Goal: Transaction & Acquisition: Purchase product/service

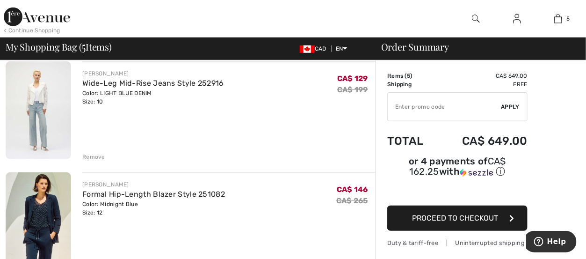
scroll to position [140, 0]
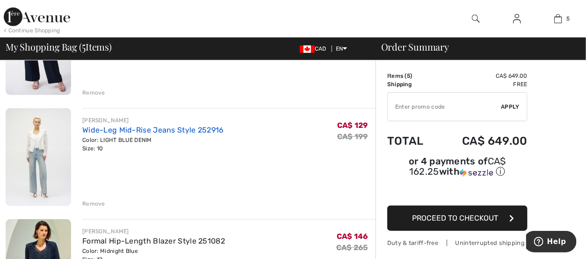
click at [130, 128] on link "Wide-Leg Mid-Rise Jeans Style 252916" at bounding box center [153, 129] width 142 height 9
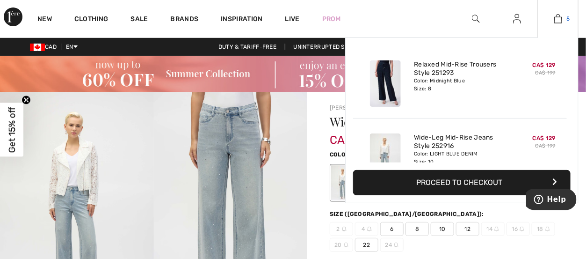
click at [559, 20] on img at bounding box center [558, 18] width 8 height 11
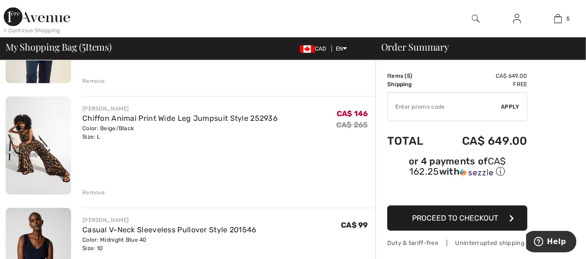
scroll to position [421, 0]
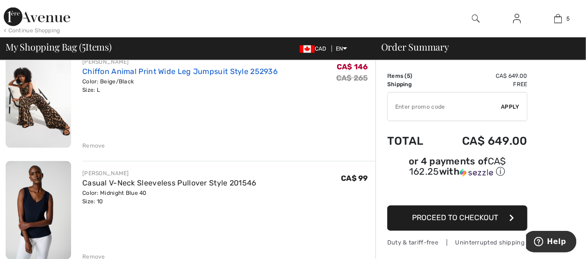
click at [129, 74] on link "Chiffon Animal Print Wide Leg Jumpsuit Style 252936" at bounding box center [180, 71] width 196 height 9
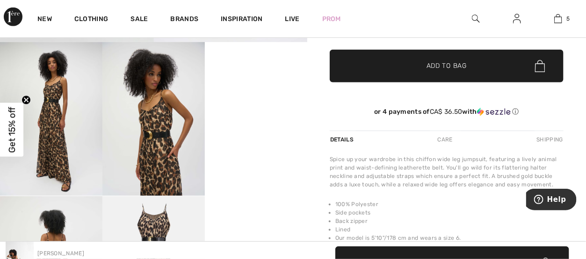
scroll to position [374, 0]
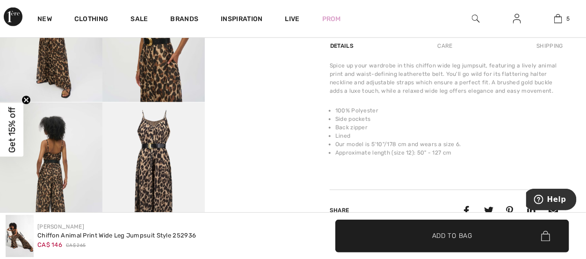
click at [170, 164] on img at bounding box center [153, 179] width 102 height 154
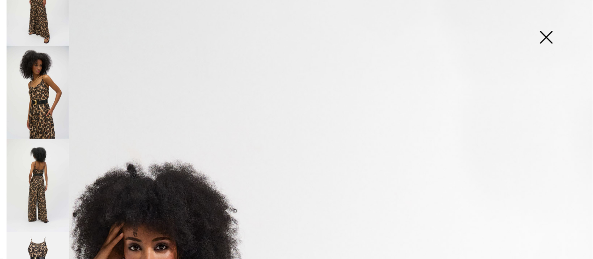
scroll to position [281, 0]
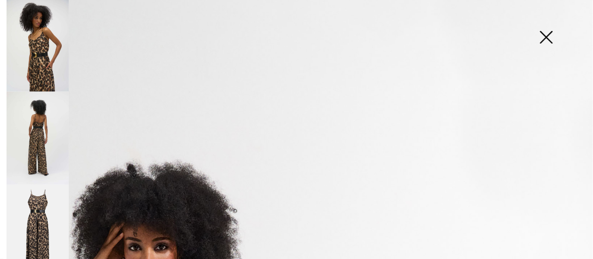
click at [37, 213] on img at bounding box center [38, 232] width 62 height 94
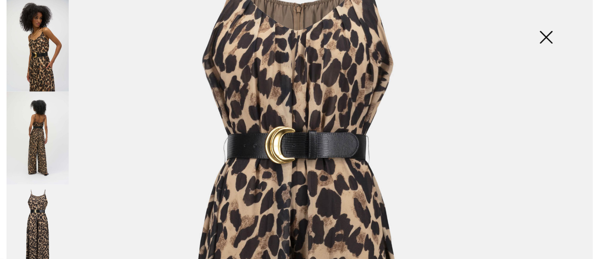
scroll to position [59, 0]
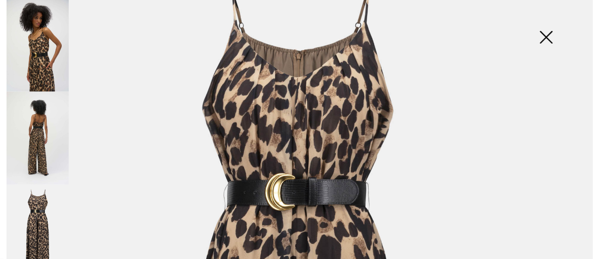
click at [547, 35] on img at bounding box center [546, 38] width 47 height 48
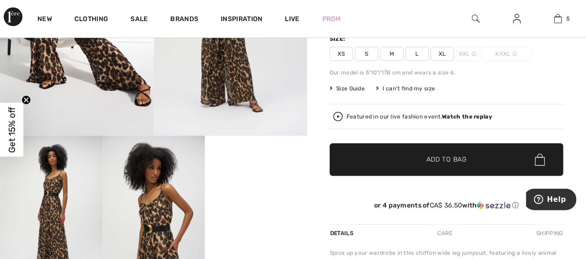
scroll to position [0, 0]
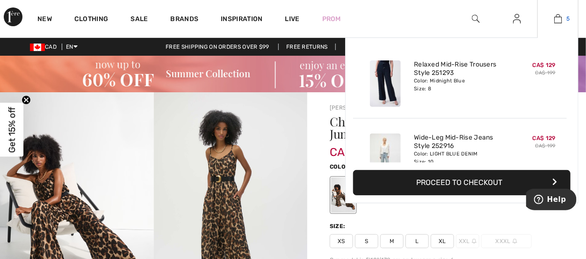
click at [556, 21] on img at bounding box center [558, 18] width 8 height 11
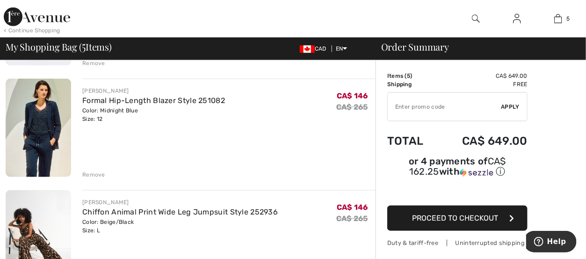
scroll to position [468, 0]
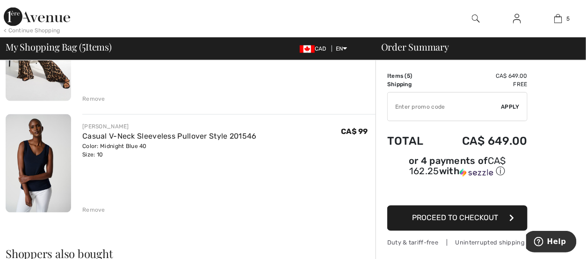
click at [44, 149] on img at bounding box center [38, 163] width 65 height 98
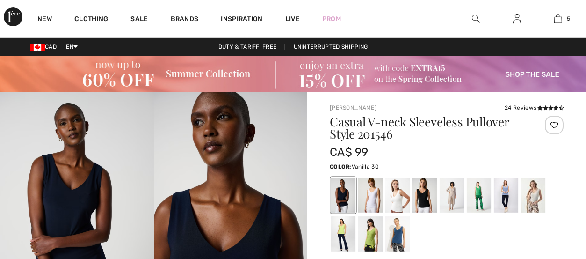
click at [398, 204] on div at bounding box center [397, 194] width 24 height 35
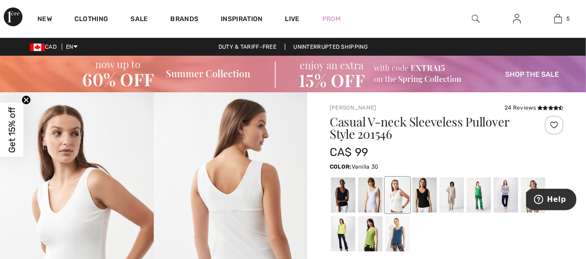
scroll to position [94, 0]
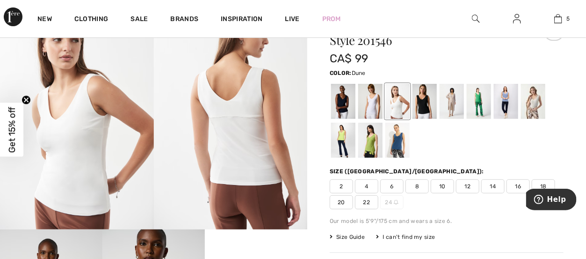
click at [451, 107] on div at bounding box center [452, 101] width 24 height 35
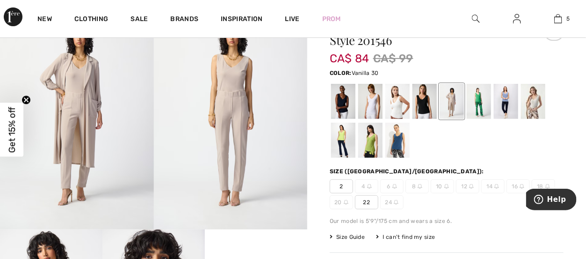
click at [395, 107] on div at bounding box center [397, 101] width 24 height 35
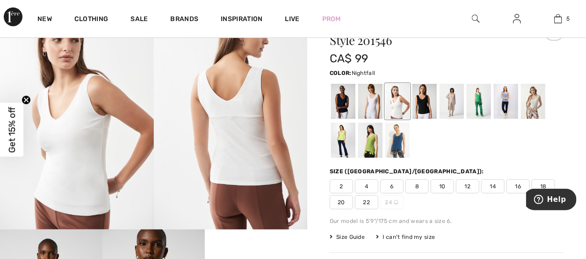
click at [395, 147] on div at bounding box center [397, 140] width 24 height 35
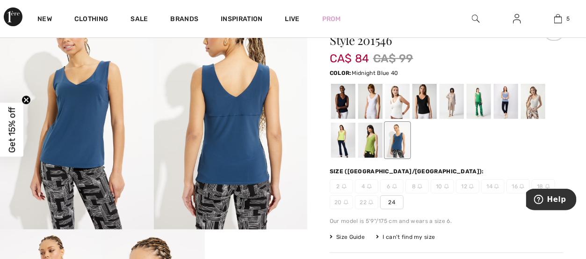
click at [349, 107] on div at bounding box center [343, 101] width 24 height 35
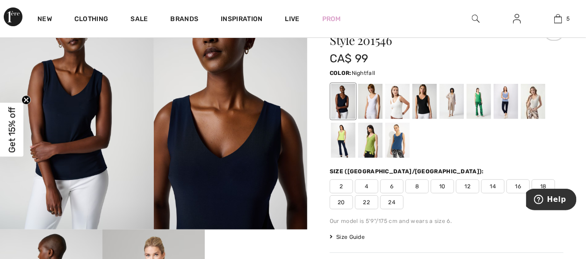
click at [400, 145] on div at bounding box center [397, 140] width 24 height 35
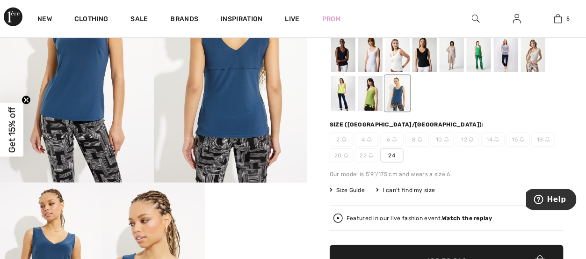
scroll to position [47, 0]
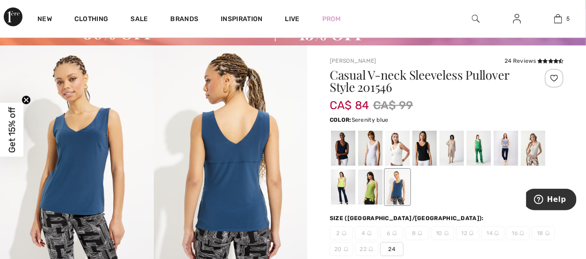
click at [516, 156] on div at bounding box center [506, 148] width 24 height 35
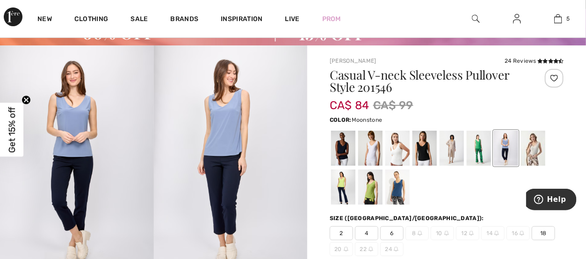
click at [532, 150] on div at bounding box center [533, 148] width 24 height 35
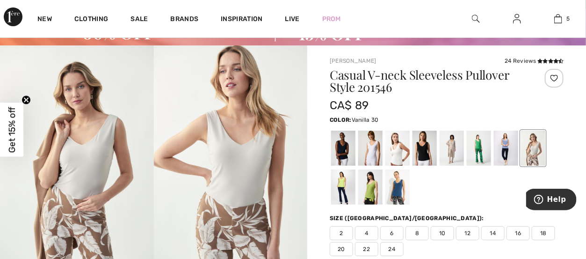
click at [400, 161] on div at bounding box center [397, 148] width 24 height 35
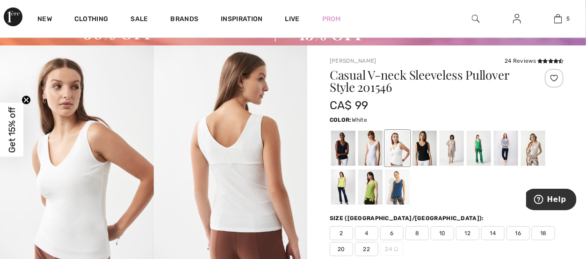
click at [371, 152] on div at bounding box center [370, 148] width 24 height 35
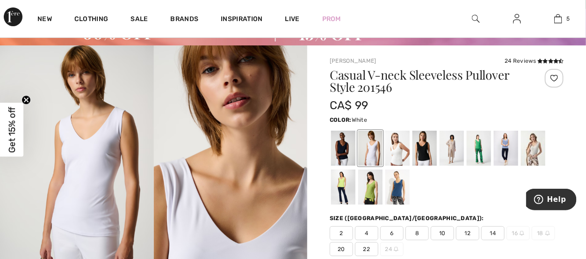
scroll to position [140, 0]
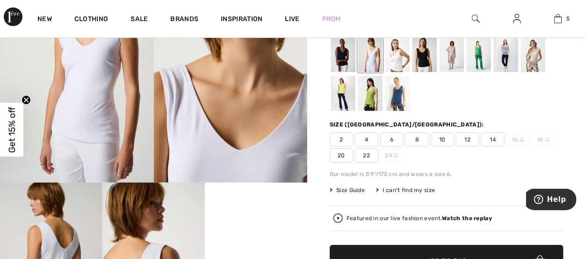
click at [449, 138] on span "10" at bounding box center [442, 139] width 23 height 14
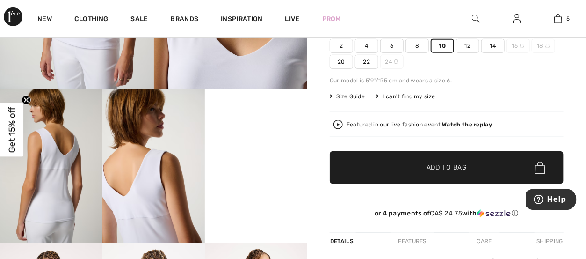
click at [447, 169] on span "Add to Bag" at bounding box center [447, 168] width 40 height 10
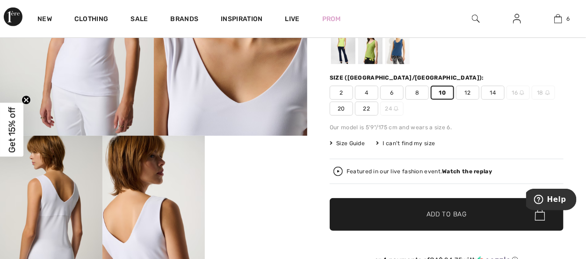
scroll to position [140, 0]
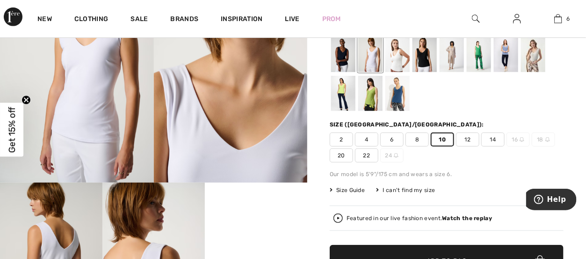
click at [397, 99] on div at bounding box center [397, 93] width 24 height 35
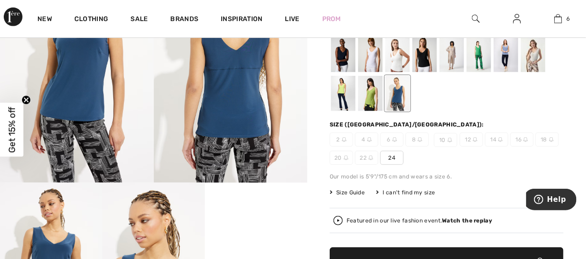
click at [365, 103] on div at bounding box center [370, 93] width 24 height 35
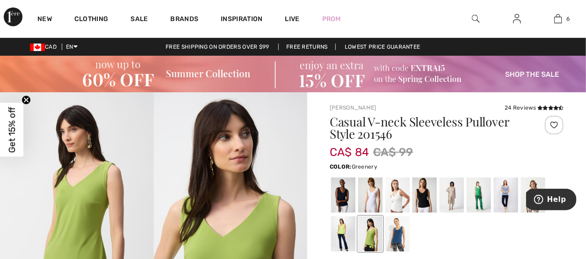
scroll to position [94, 0]
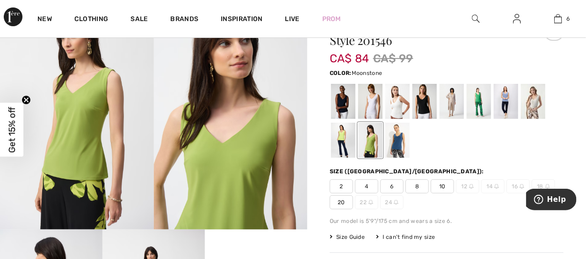
click at [534, 102] on div at bounding box center [533, 101] width 24 height 35
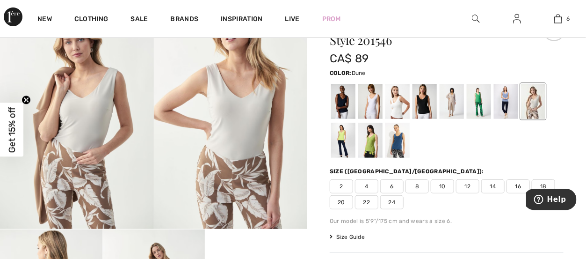
click at [451, 108] on div at bounding box center [452, 101] width 24 height 35
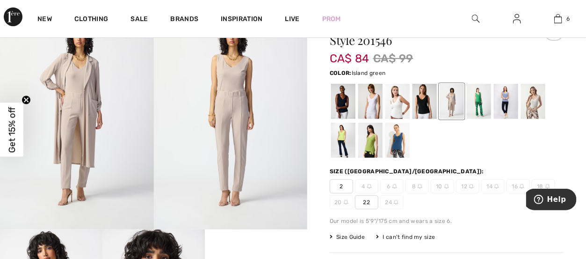
click at [478, 110] on div at bounding box center [479, 101] width 24 height 35
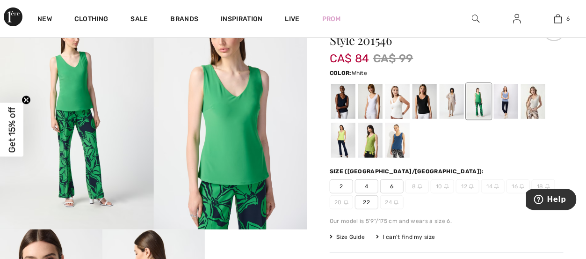
click at [372, 109] on div at bounding box center [370, 101] width 24 height 35
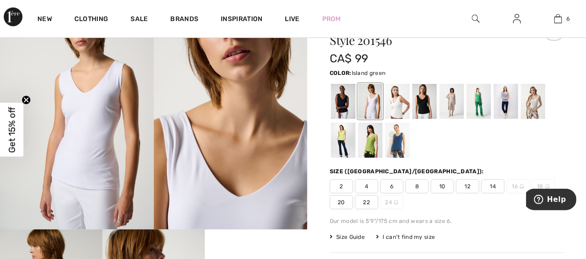
scroll to position [47, 0]
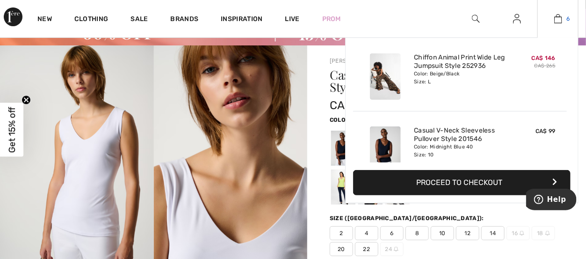
click at [558, 20] on img at bounding box center [558, 18] width 8 height 11
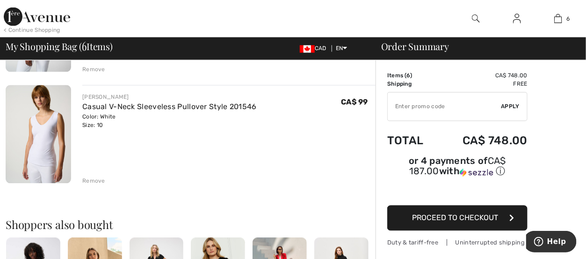
scroll to position [748, 0]
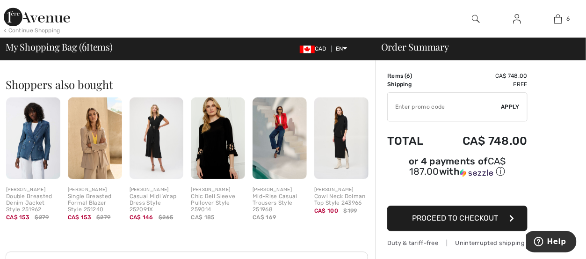
click at [164, 151] on img at bounding box center [157, 137] width 54 height 81
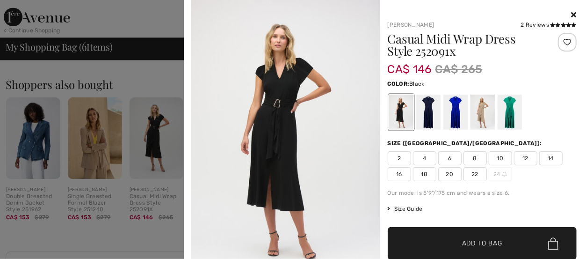
click at [572, 14] on icon at bounding box center [574, 14] width 5 height 7
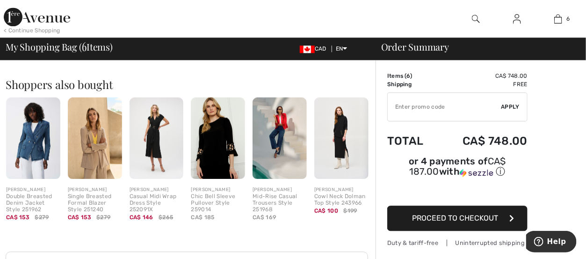
click at [36, 142] on img at bounding box center [33, 137] width 54 height 81
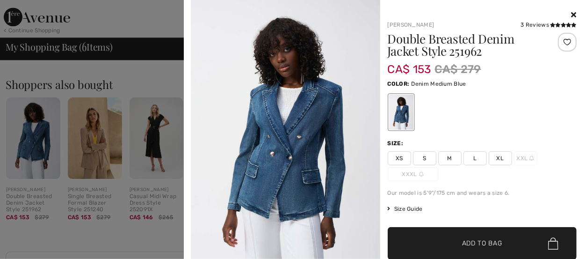
click at [473, 159] on span "L" at bounding box center [475, 158] width 23 height 14
click at [470, 238] on span "✔ Added to Bag Add to Bag" at bounding box center [482, 243] width 189 height 33
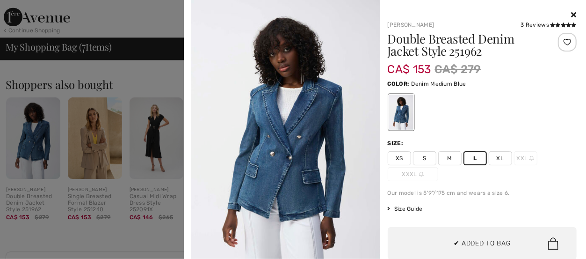
scroll to position [392, 0]
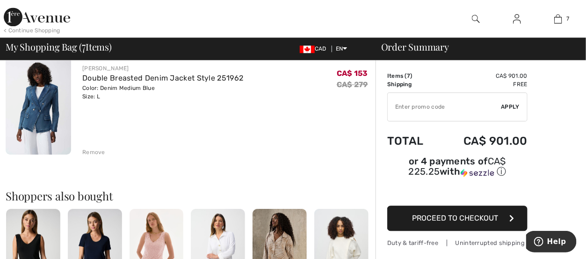
scroll to position [702, 0]
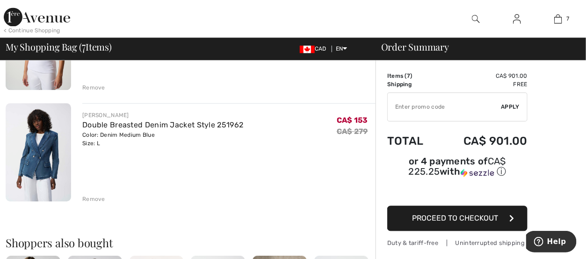
click at [93, 199] on div "Remove" at bounding box center [93, 199] width 23 height 8
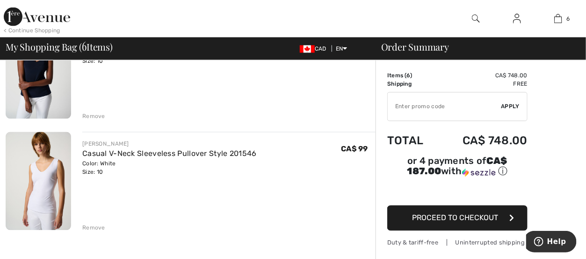
scroll to position [655, 0]
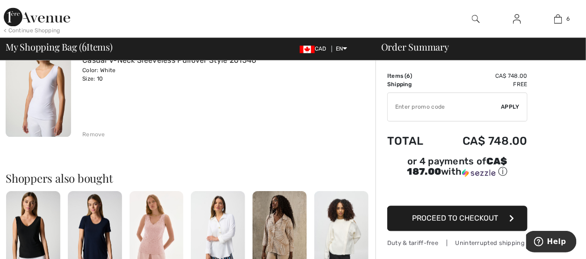
click at [96, 135] on div "Remove" at bounding box center [93, 134] width 23 height 8
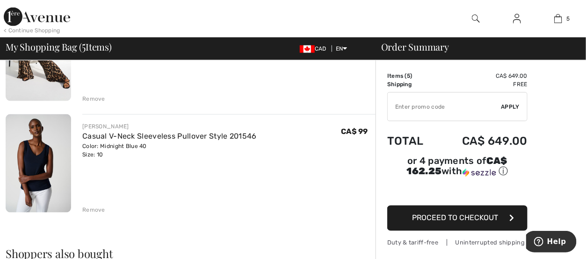
click at [97, 207] on div "Remove" at bounding box center [93, 210] width 23 height 8
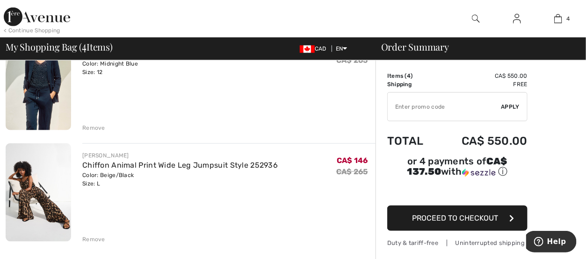
scroll to position [421, 0]
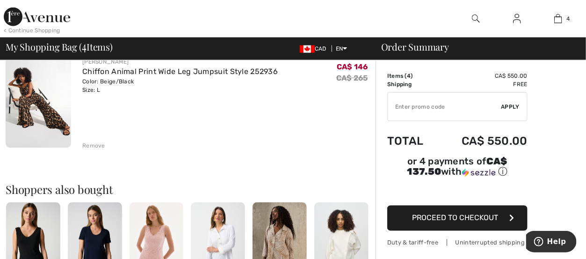
click at [94, 145] on div "Remove" at bounding box center [93, 145] width 23 height 8
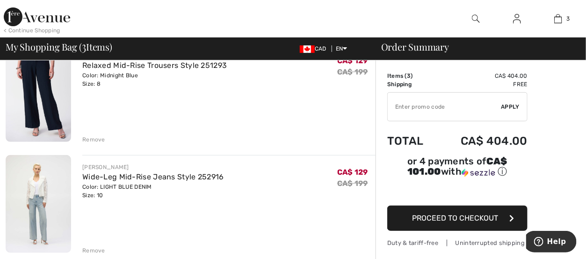
scroll to position [140, 0]
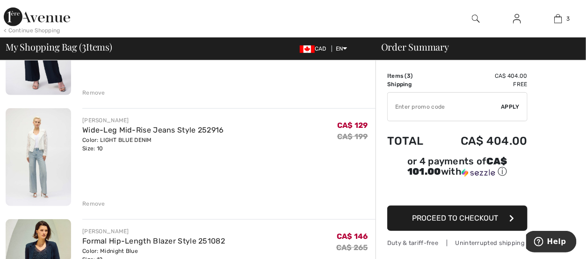
click at [91, 203] on div "Remove" at bounding box center [93, 203] width 23 height 8
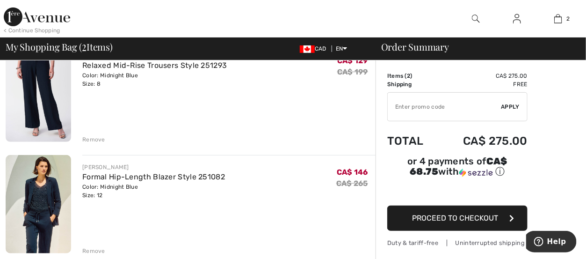
scroll to position [0, 0]
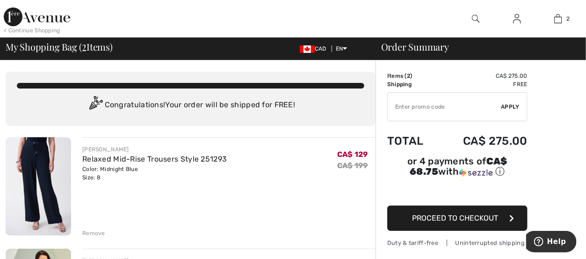
click at [413, 105] on input "TEXT" at bounding box center [445, 107] width 114 height 28
type input "EXTRA15"
click at [510, 105] on span "Apply" at bounding box center [510, 106] width 19 height 8
